Goal: Task Accomplishment & Management: Manage account settings

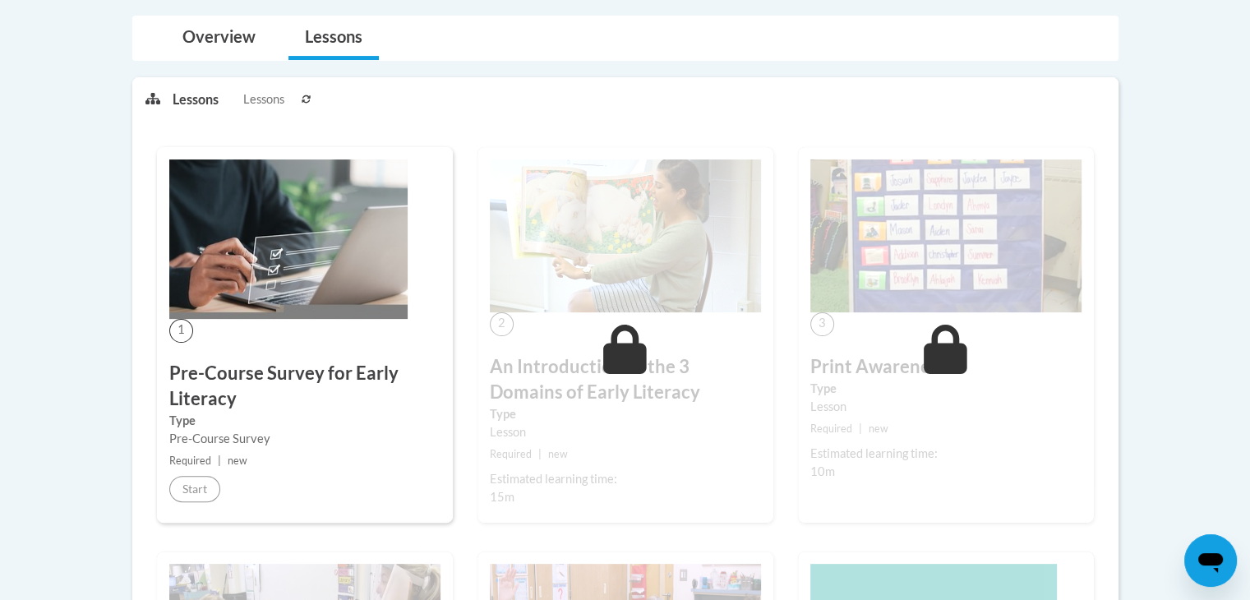
scroll to position [354, 0]
click at [217, 500] on div "Start" at bounding box center [194, 488] width 51 height 26
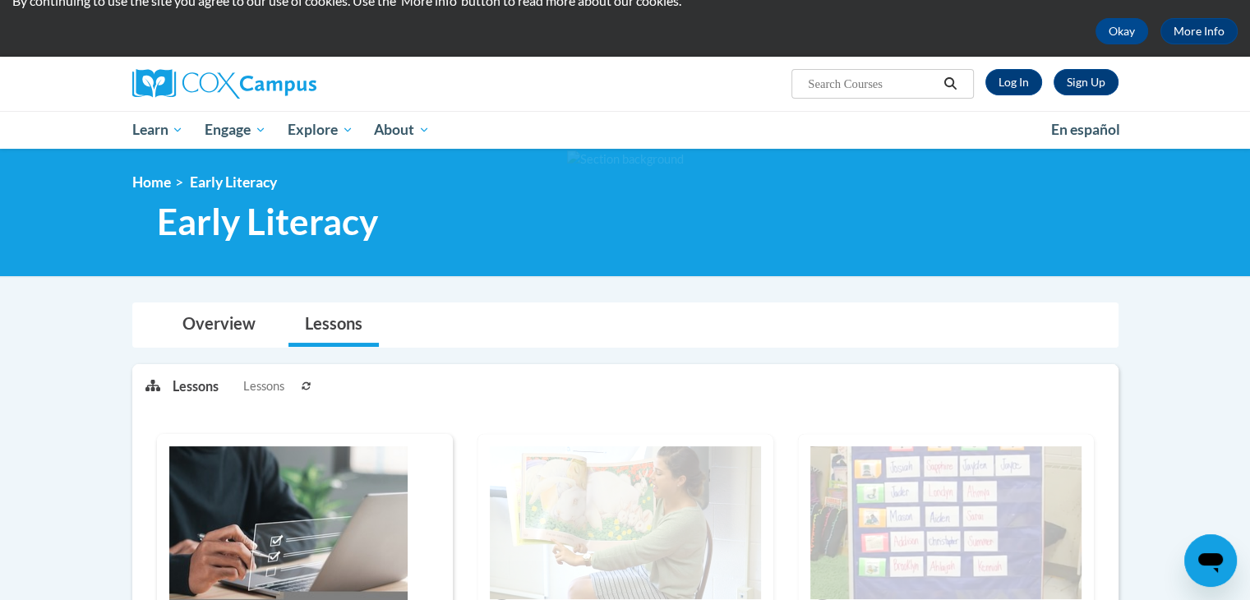
scroll to position [61, 0]
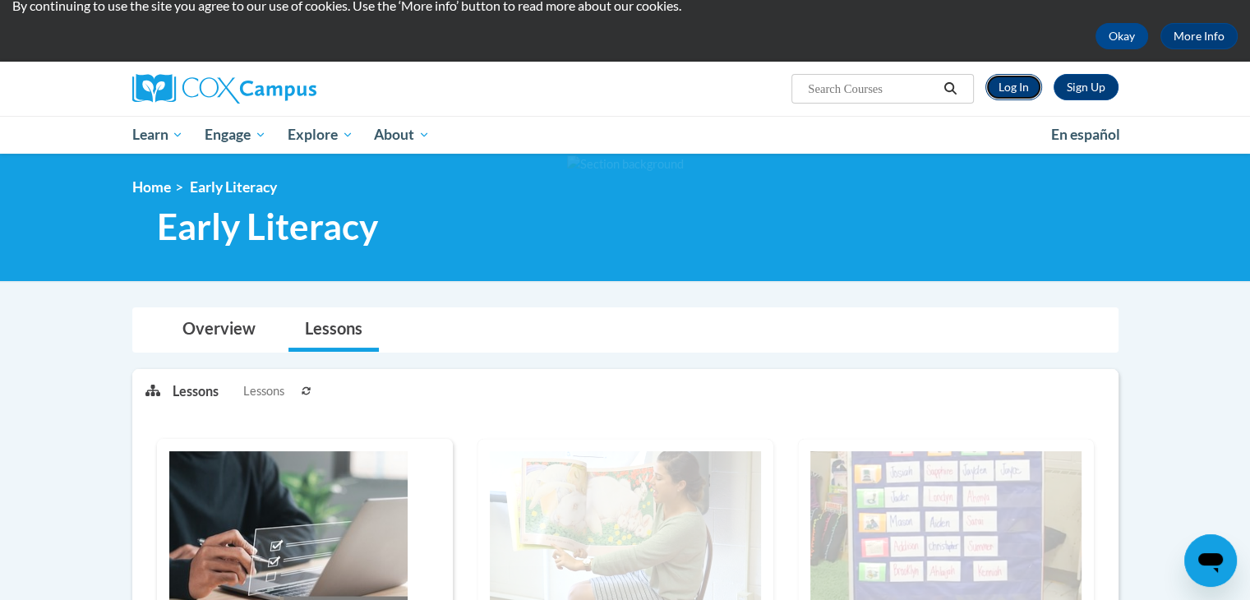
click at [1010, 91] on link "Log In" at bounding box center [1014, 87] width 57 height 26
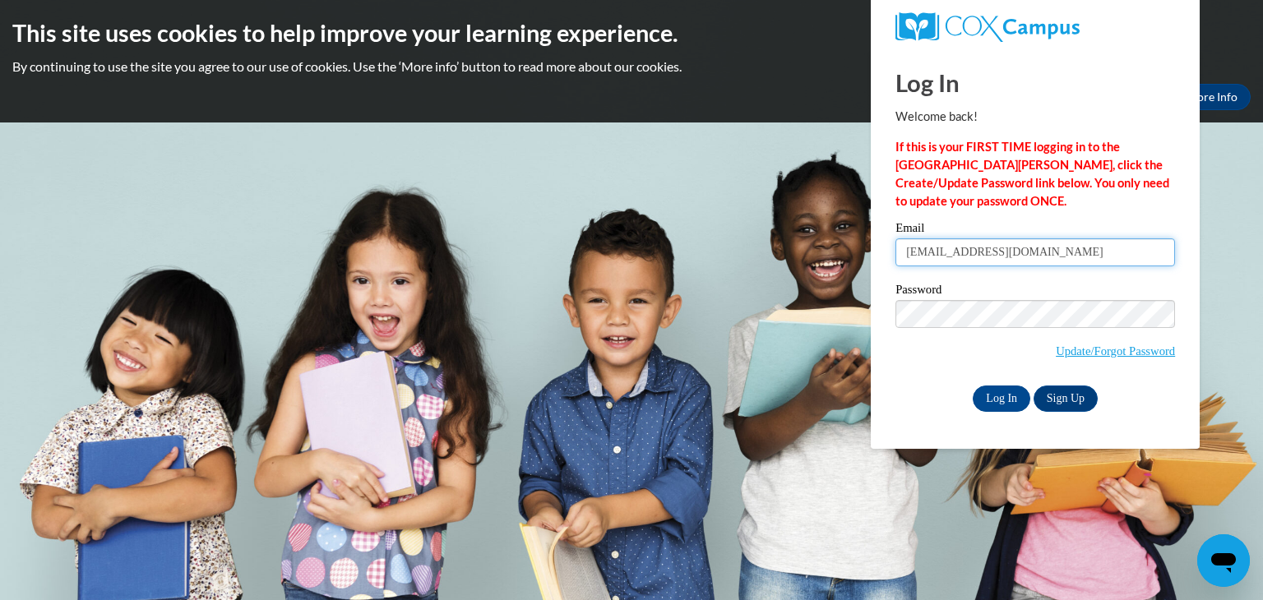
click at [1023, 256] on input "idri1206@yahoo.com" at bounding box center [1035, 252] width 280 height 28
type input "i"
type input "camille.reid07@gmail.com"
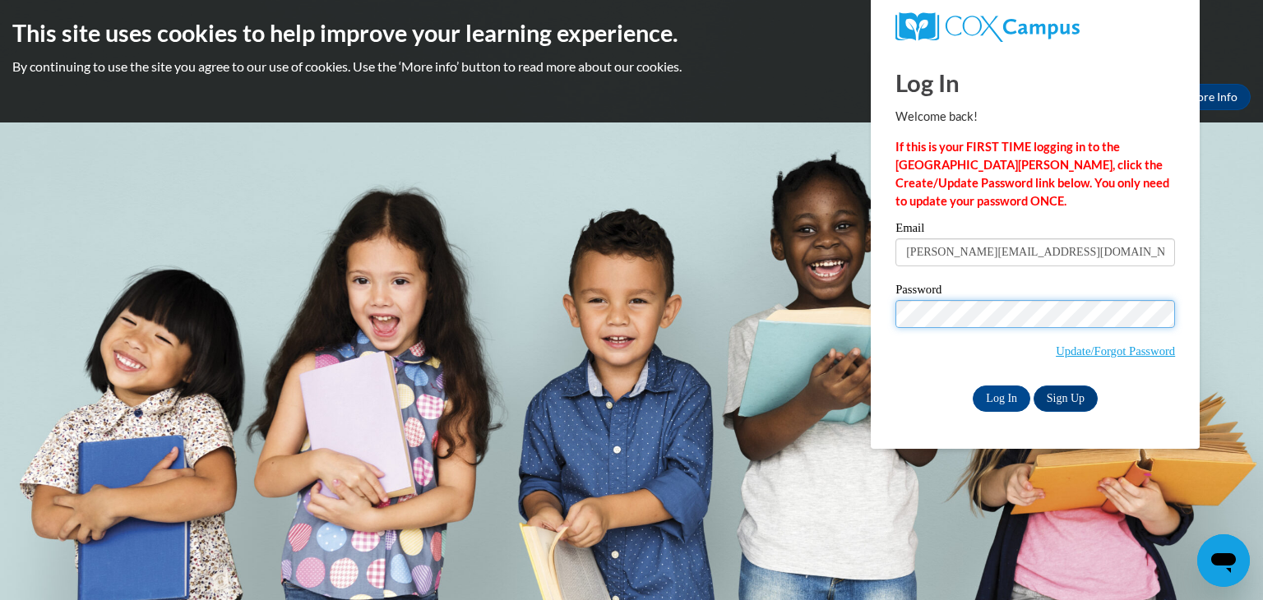
click at [973, 386] on input "Log In" at bounding box center [1002, 399] width 58 height 26
click at [915, 376] on div "Password Update/Forgot Password" at bounding box center [1035, 332] width 280 height 97
click at [989, 394] on input "Log In" at bounding box center [1002, 399] width 58 height 26
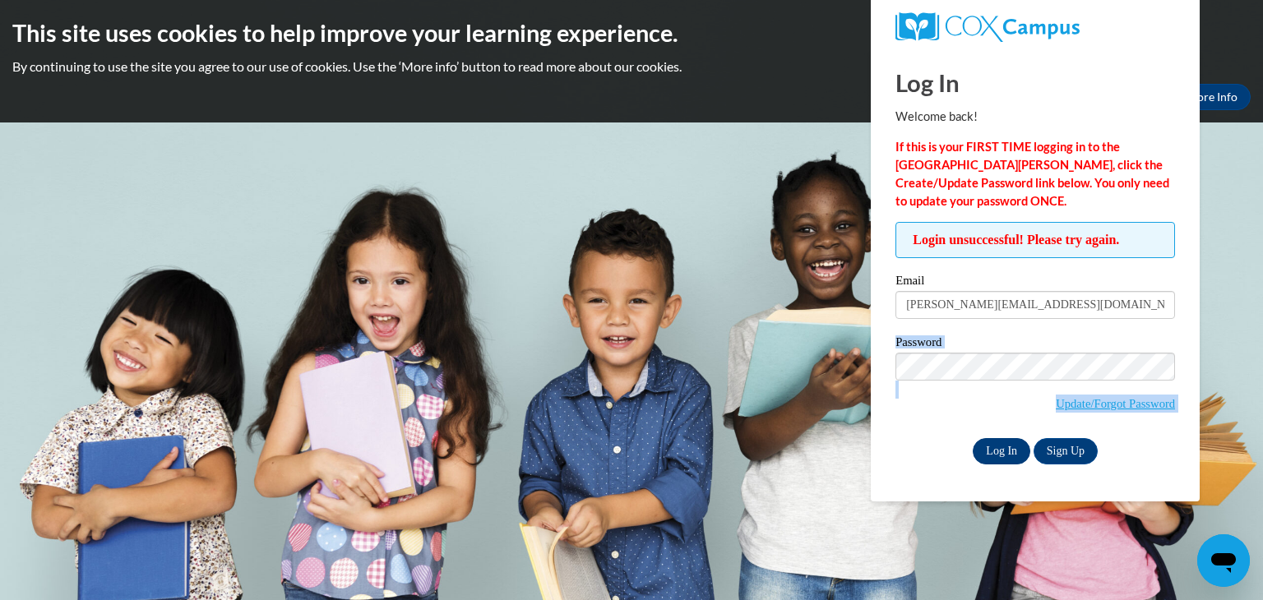
drag, startPoint x: 889, startPoint y: 435, endPoint x: 1010, endPoint y: 446, distance: 121.4
click at [1010, 446] on div "Login unsuccessful! Please try again. Please enter your email! Please enter you…" at bounding box center [1035, 343] width 304 height 242
click at [1010, 446] on input "Log In" at bounding box center [1002, 451] width 58 height 26
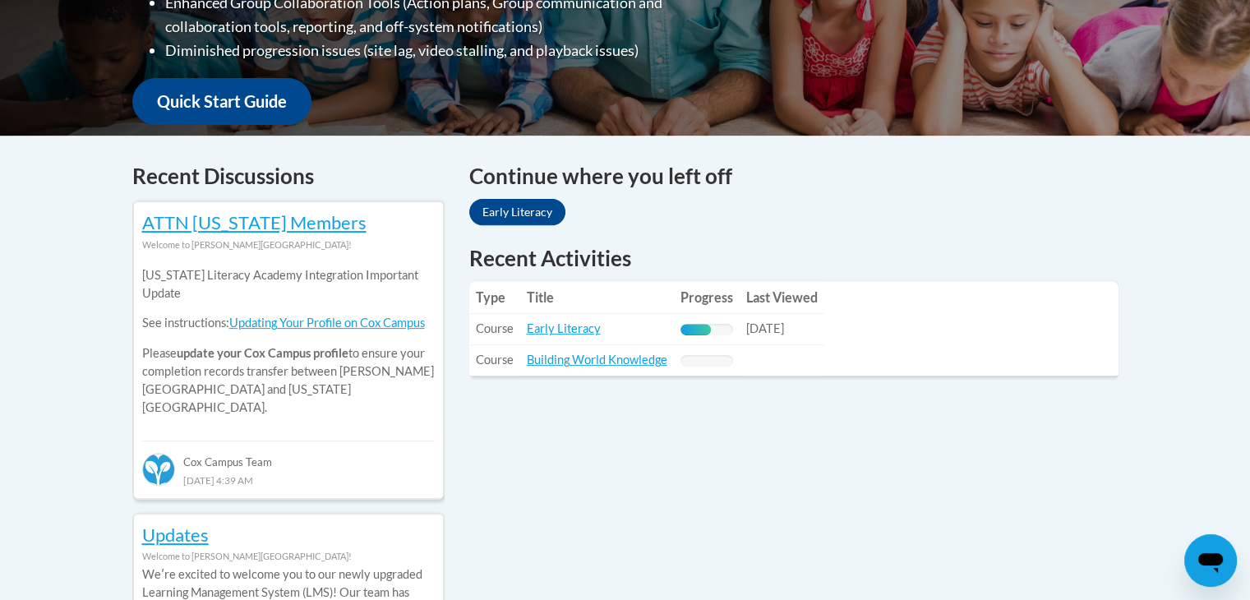
scroll to position [572, 0]
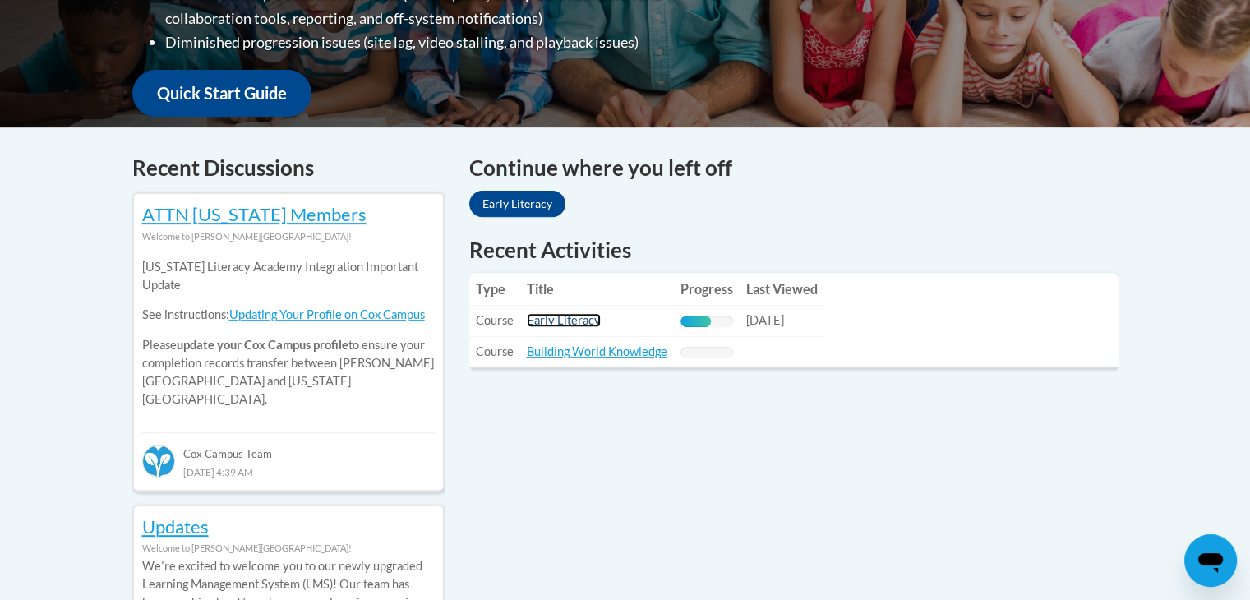
click at [549, 316] on link "Early Literacy" at bounding box center [564, 320] width 74 height 14
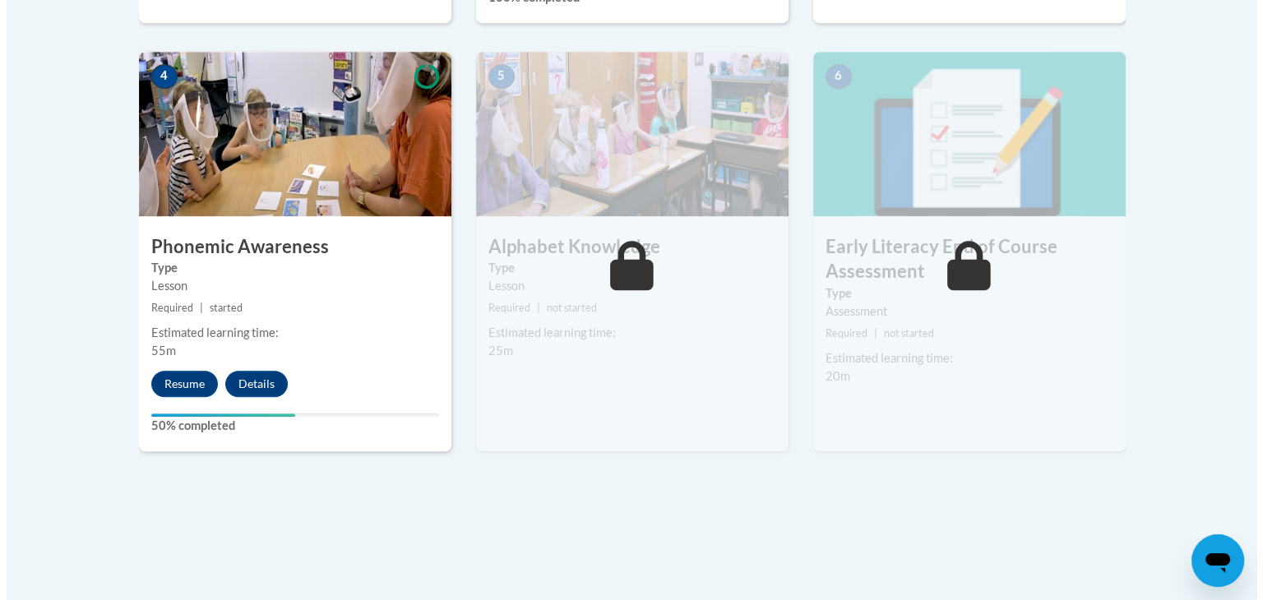
scroll to position [957, 0]
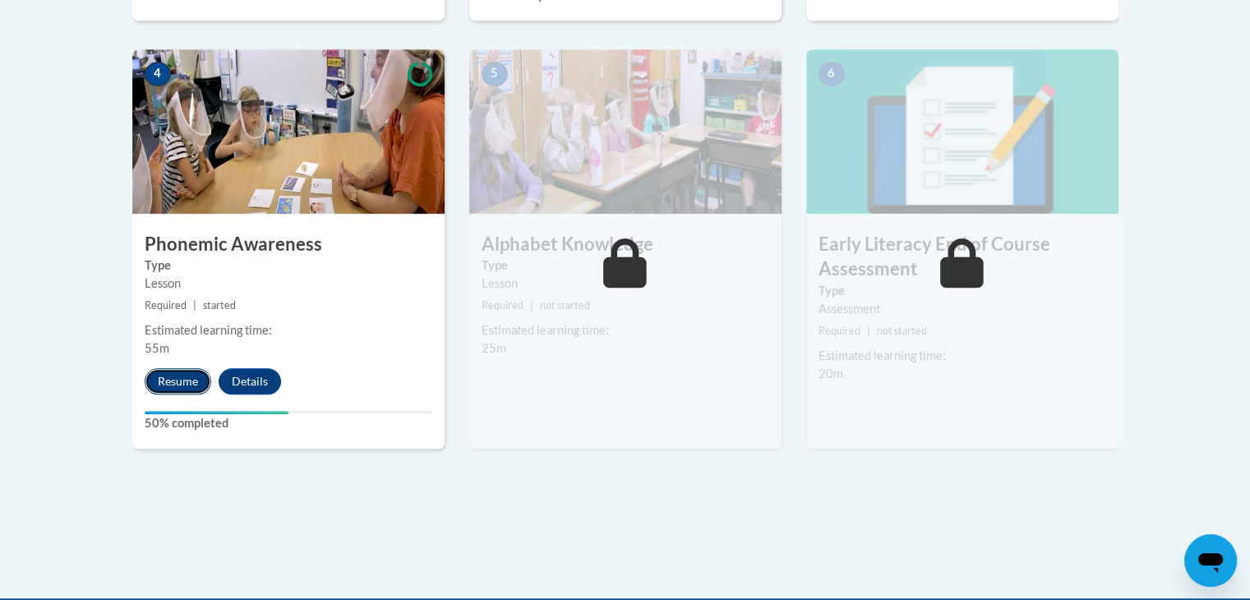
click at [164, 386] on button "Resume" at bounding box center [178, 381] width 67 height 26
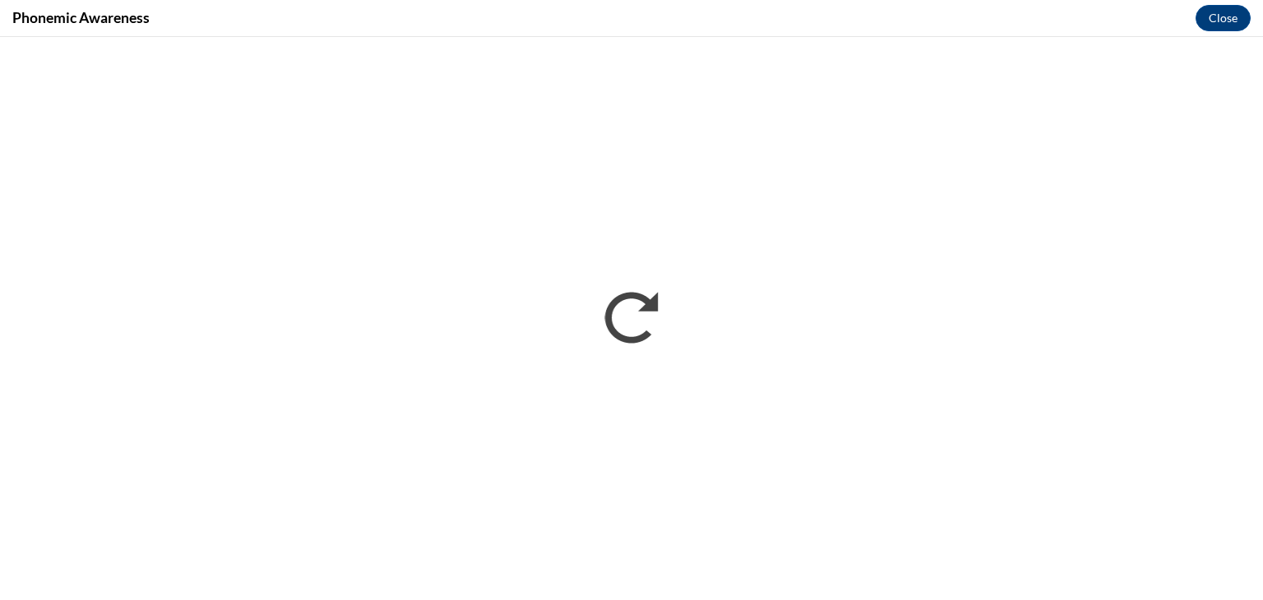
scroll to position [0, 0]
